Goal: Transaction & Acquisition: Purchase product/service

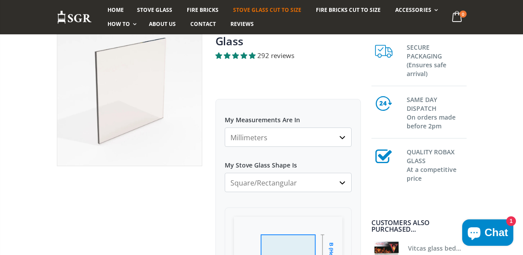
scroll to position [108, 0]
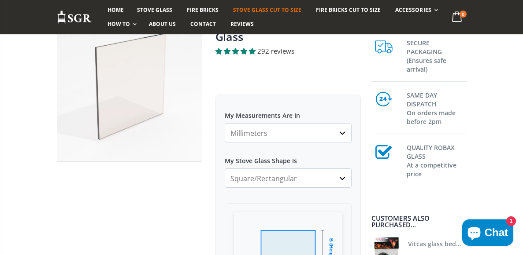
click at [342, 135] on select "Millimeters Centimeters Inches" at bounding box center [288, 132] width 127 height 19
select select "in"
click at [225, 123] on select "Millimeters Centimeters Inches" at bounding box center [288, 132] width 127 height 19
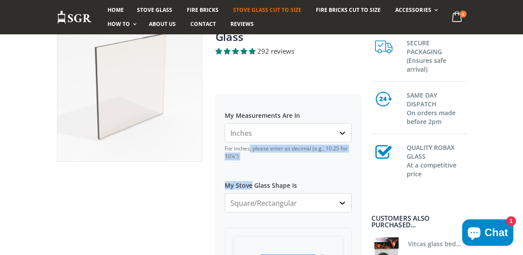
drag, startPoint x: 250, startPoint y: 175, endPoint x: 231, endPoint y: 141, distance: 38.8
click at [234, 127] on select "Millimeters Centimeters Inches" at bounding box center [288, 132] width 127 height 19
click at [240, 131] on select "Millimeters Centimeters Inches" at bounding box center [288, 132] width 127 height 19
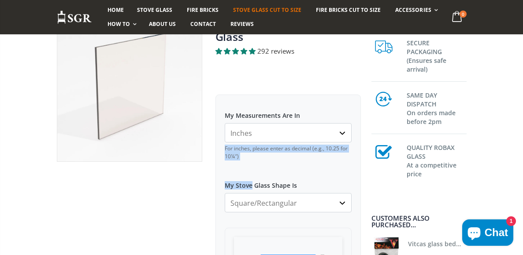
click at [257, 131] on select "Millimeters Centimeters Inches" at bounding box center [288, 132] width 127 height 19
click at [259, 131] on select "Millimeters Centimeters Inches" at bounding box center [288, 132] width 127 height 19
click at [225, 123] on select "Millimeters Centimeters Inches" at bounding box center [288, 132] width 127 height 19
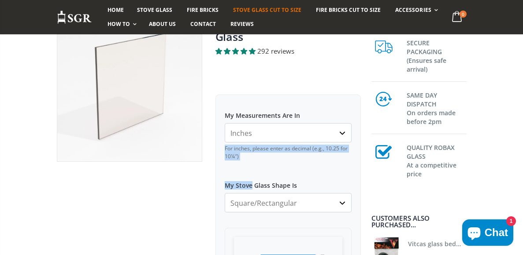
click at [267, 164] on div "My Measurements Are In Millimeters Centimeters Inches For inches, please enter …" at bounding box center [288, 135] width 127 height 63
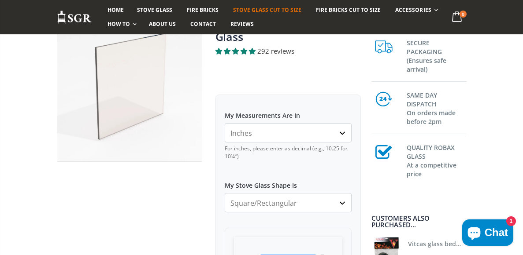
click at [341, 204] on select "Square/Rectangular Arched Half Arch Both Top Corners Cut Single Corner Cut Slop…" at bounding box center [288, 202] width 127 height 19
click at [225, 193] on select "Square/Rectangular Arched Half Arch Both Top Corners Cut Single Corner Cut Slop…" at bounding box center [288, 202] width 127 height 19
click at [343, 203] on select "Square/Rectangular Arched Half Arch Both Top Corners Cut Single Corner Cut Slop…" at bounding box center [288, 202] width 127 height 19
click at [225, 193] on select "Square/Rectangular Arched Half Arch Both Top Corners Cut Single Corner Cut Slop…" at bounding box center [288, 202] width 127 height 19
click at [343, 203] on select "Square/Rectangular Arched Half Arch Both Top Corners Cut Single Corner Cut Slop…" at bounding box center [288, 202] width 127 height 19
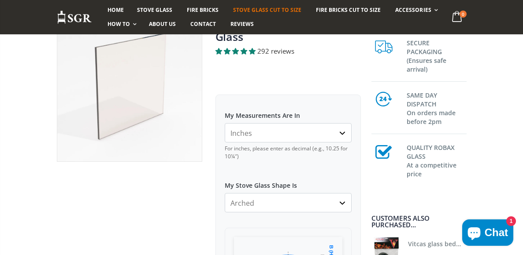
select select "square-rectangular"
click at [225, 193] on select "Square/Rectangular Arched Half Arch Both Top Corners Cut Single Corner Cut Slop…" at bounding box center [288, 202] width 127 height 19
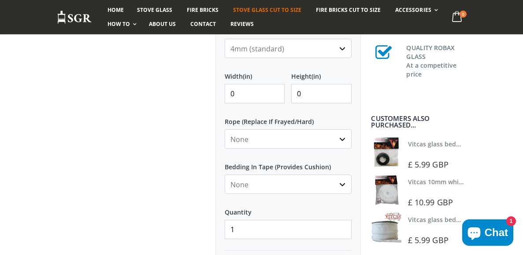
scroll to position [453, 0]
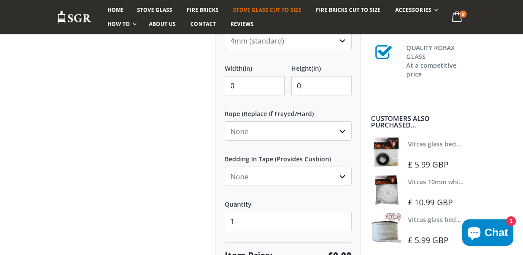
click at [242, 84] on input "0" at bounding box center [255, 85] width 60 height 19
type input "09.5"
click at [311, 84] on input "0" at bounding box center [321, 85] width 60 height 19
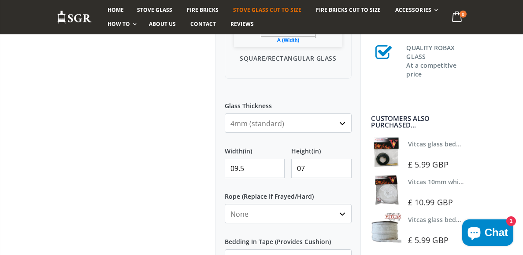
scroll to position [374, 0]
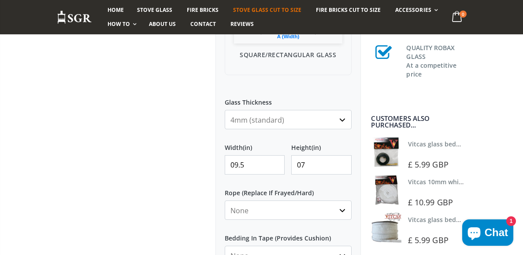
type input "07"
click at [160, 223] on div at bounding box center [129, 67] width 159 height 632
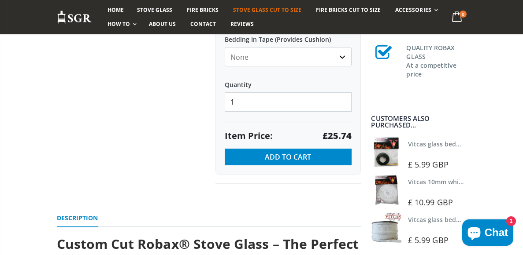
scroll to position [577, 0]
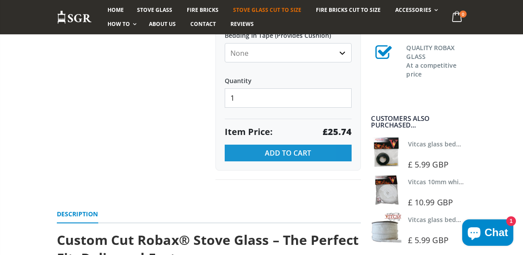
click at [297, 155] on span "Add to Cart" at bounding box center [288, 153] width 46 height 10
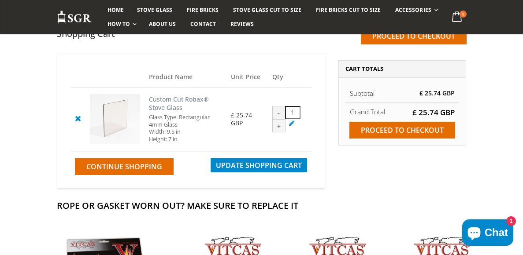
scroll to position [98, 0]
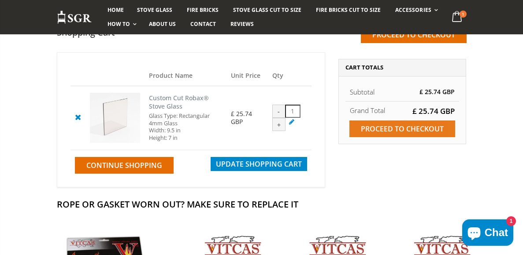
click at [395, 133] on input "Proceed to checkout" at bounding box center [402, 129] width 106 height 17
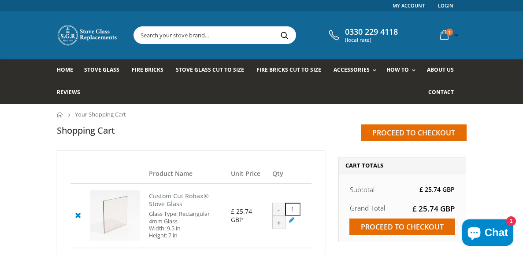
click at [277, 212] on div "-" at bounding box center [278, 209] width 13 height 13
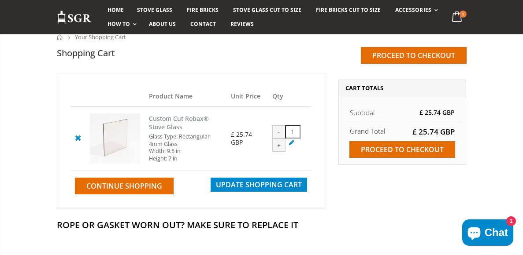
scroll to position [79, 0]
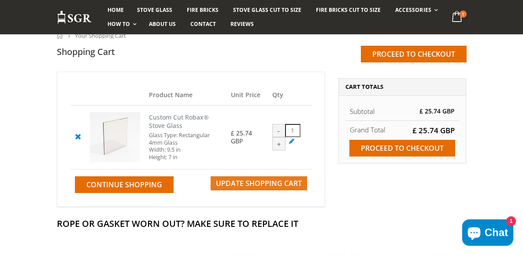
click at [287, 181] on span "Update Shopping Cart" at bounding box center [259, 184] width 86 height 10
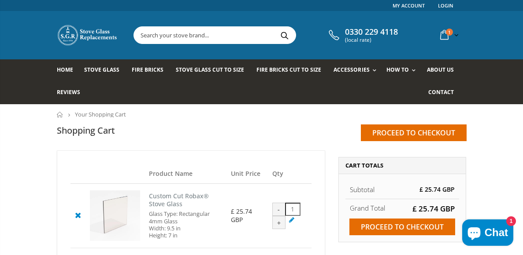
click at [287, 181] on th "Qty" at bounding box center [290, 174] width 44 height 20
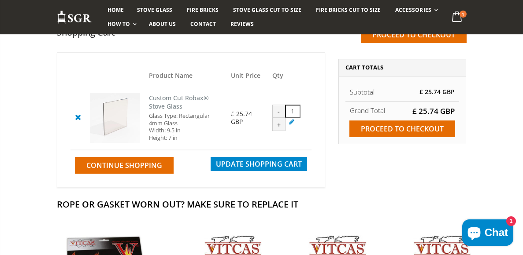
scroll to position [102, 0]
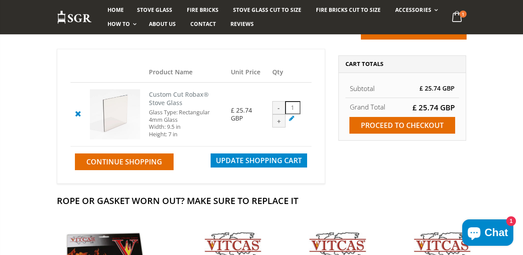
click at [76, 113] on icon at bounding box center [77, 113] width 11 height 11
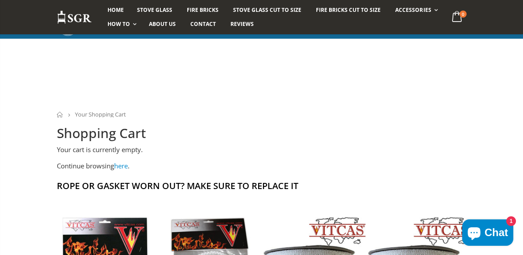
scroll to position [102, 0]
